Goal: Find contact information: Obtain details needed to contact an individual or organization

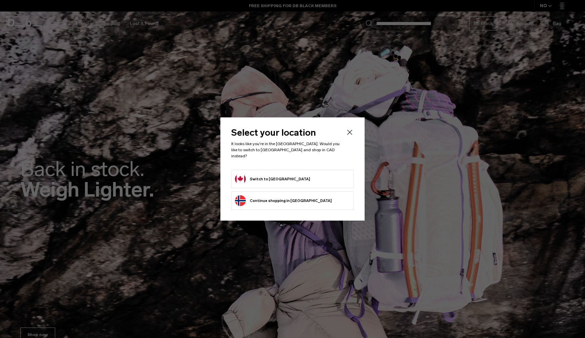
click at [274, 178] on button "Switch to [GEOGRAPHIC_DATA]" at bounding box center [272, 179] width 75 height 11
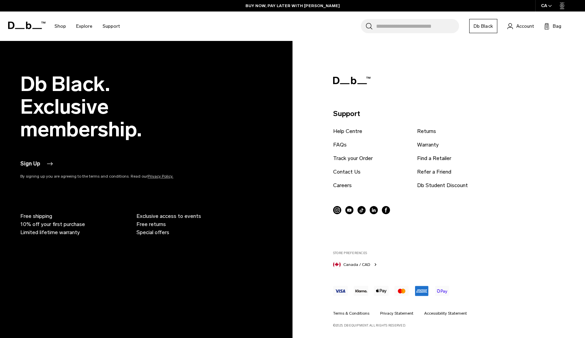
scroll to position [1531, 0]
click at [343, 170] on link "Contact Us" at bounding box center [346, 172] width 27 height 8
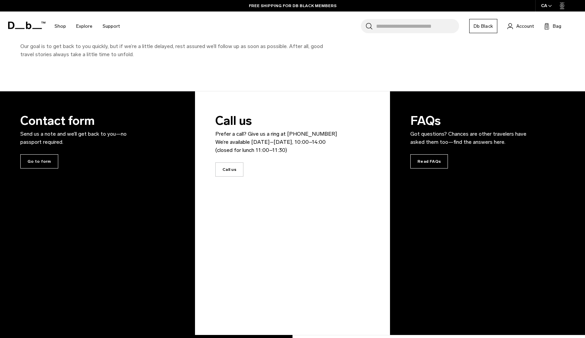
scroll to position [17, 0]
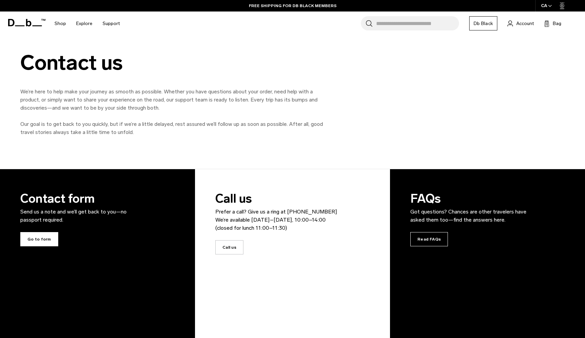
click at [41, 241] on span "Go to form" at bounding box center [39, 239] width 38 height 14
